Goal: Navigation & Orientation: Understand site structure

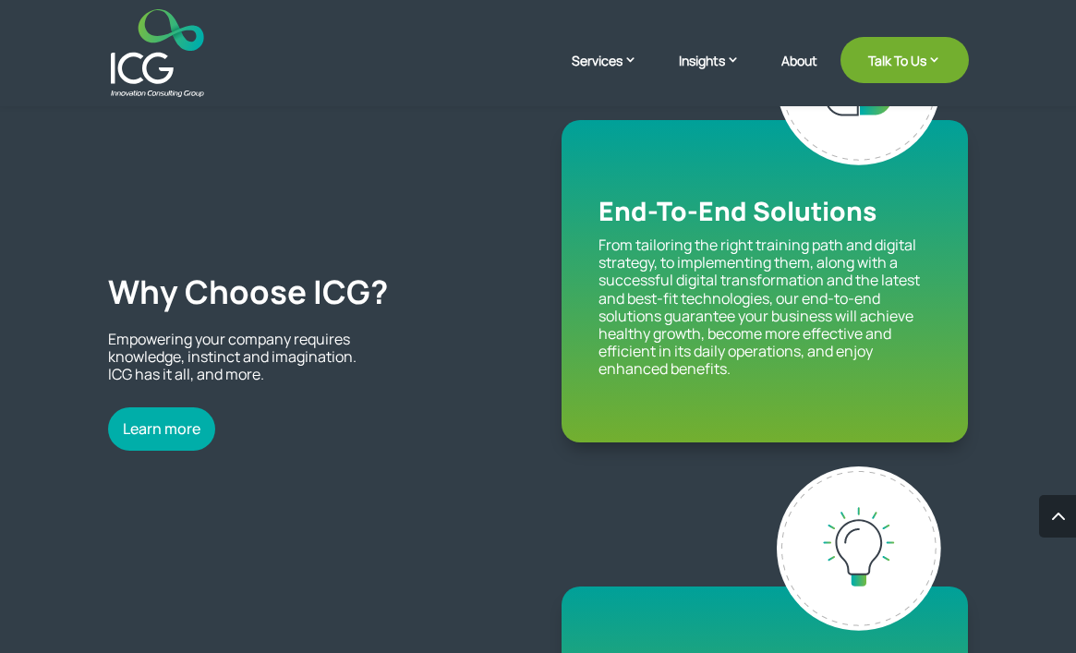
scroll to position [1471, 0]
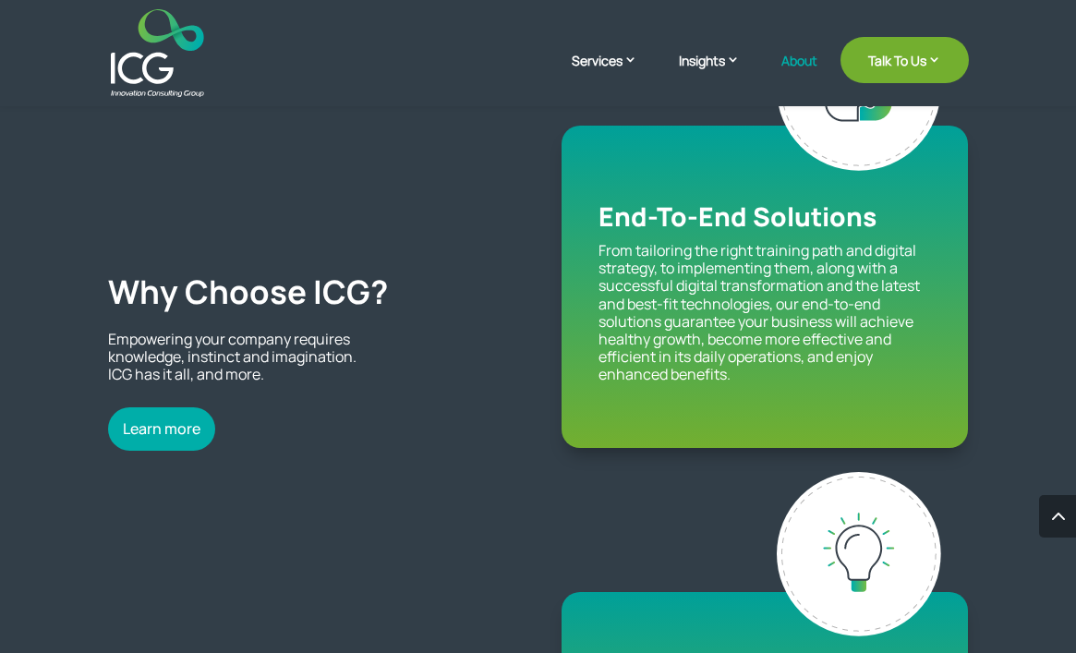
click at [792, 57] on link "About" at bounding box center [799, 75] width 36 height 43
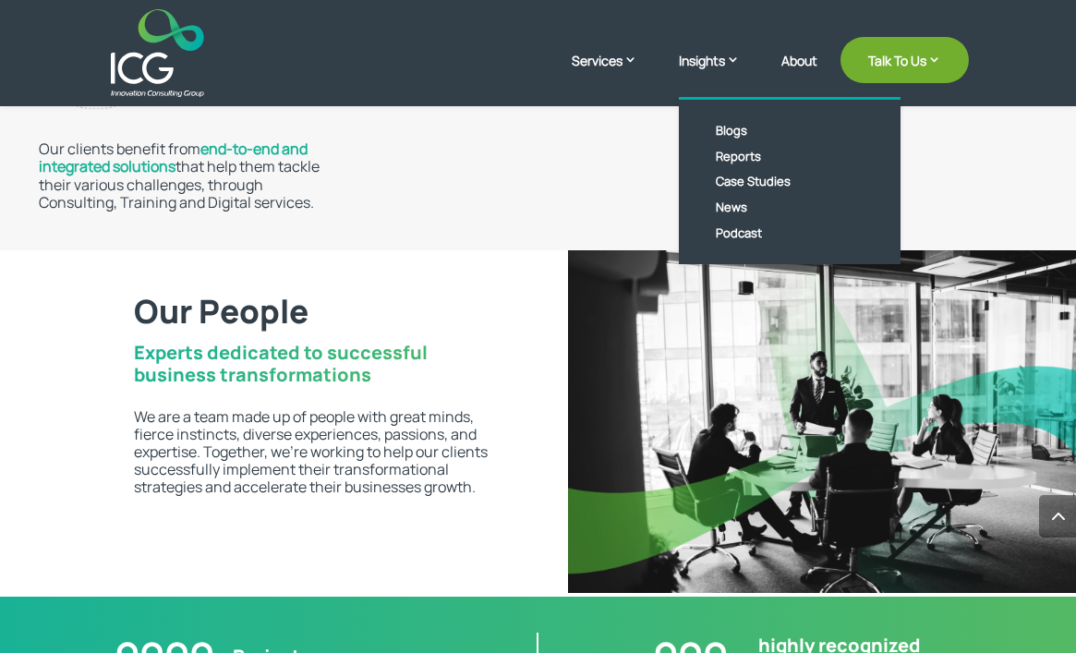
scroll to position [3510, 0]
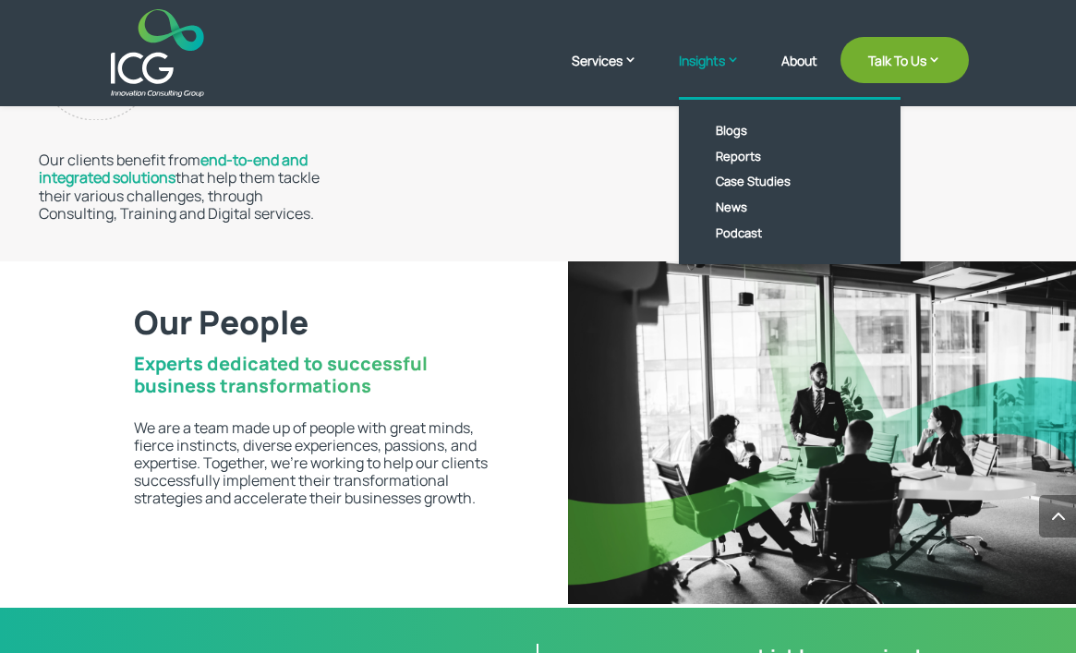
click at [702, 58] on link "Insights" at bounding box center [718, 74] width 79 height 46
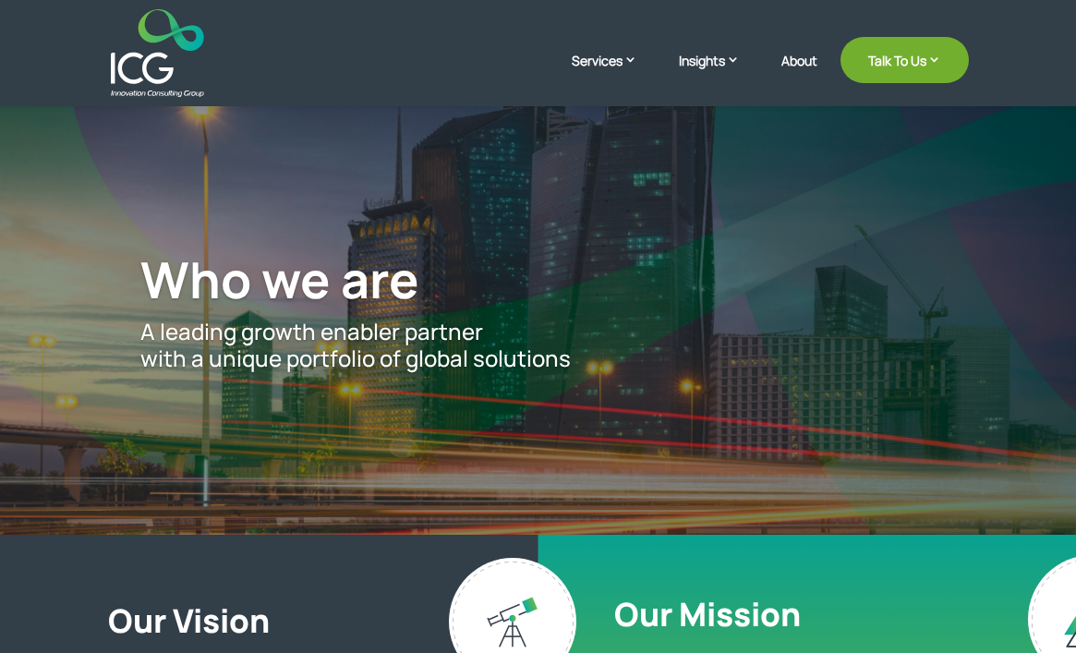
click at [790, 61] on link "About" at bounding box center [799, 75] width 36 height 43
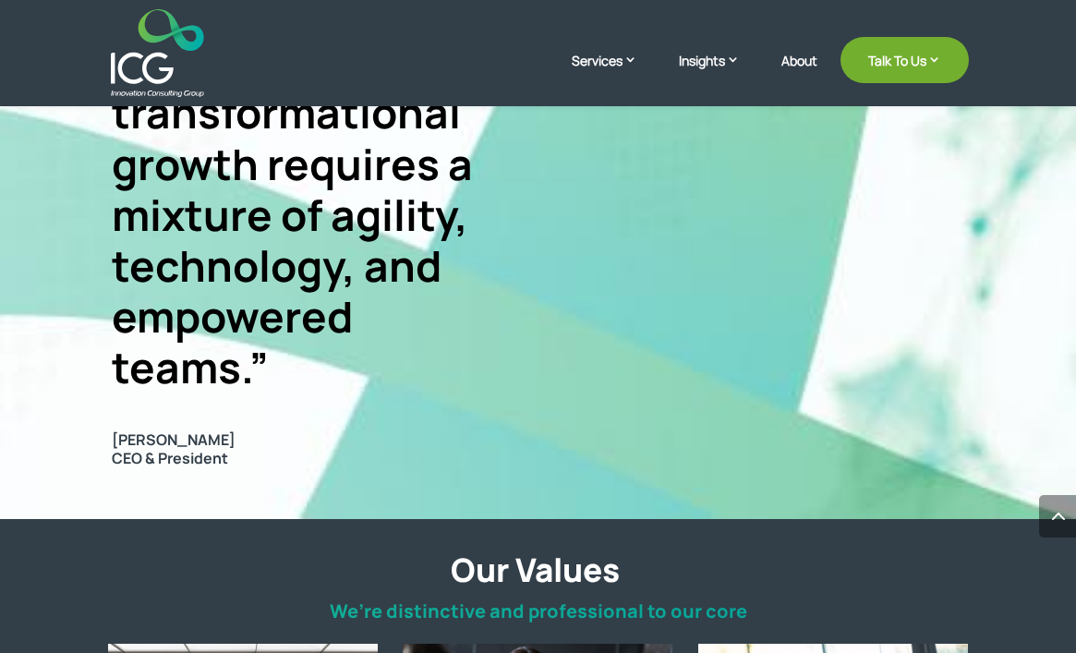
scroll to position [1293, 0]
